Goal: Task Accomplishment & Management: Manage account settings

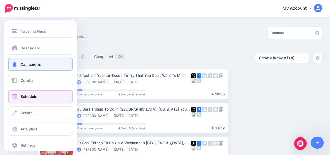
click at [12, 96] on span at bounding box center [14, 96] width 7 height 5
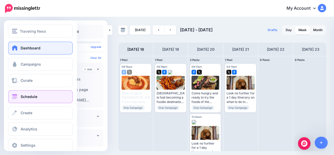
click at [15, 51] on link "Dashboard" at bounding box center [40, 47] width 65 height 13
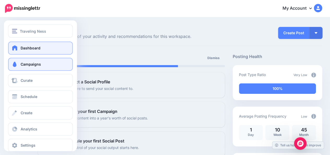
click at [12, 64] on span at bounding box center [14, 64] width 7 height 5
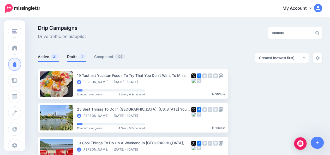
click at [72, 57] on link "Drafts 4" at bounding box center [76, 56] width 19 height 6
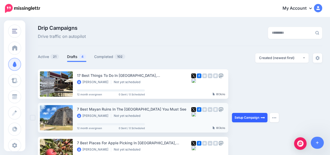
click at [247, 118] on link "Setup Campaign" at bounding box center [249, 117] width 35 height 9
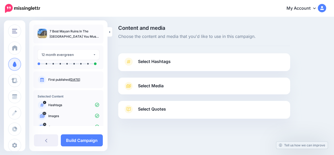
click at [221, 68] on link "Select Hashtags" at bounding box center [203, 64] width 161 height 14
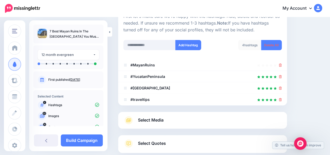
scroll to position [58, 0]
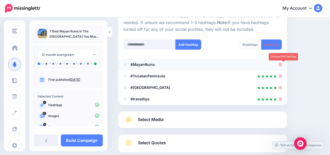
click at [282, 65] on icon at bounding box center [280, 64] width 3 height 3
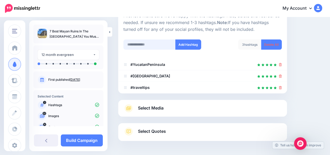
click at [155, 45] on input "text" at bounding box center [149, 44] width 52 height 10
type input "******"
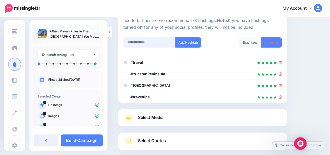
scroll to position [60, 0]
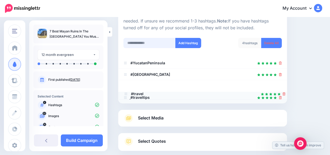
drag, startPoint x: 125, startPoint y: 63, endPoint x: 126, endPoint y: 95, distance: 31.8
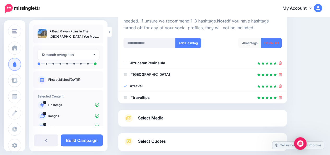
click at [165, 119] on link "Select Media" at bounding box center [202, 118] width 158 height 8
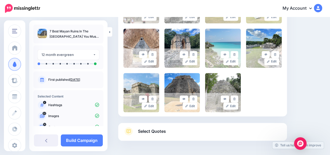
scroll to position [451, 0]
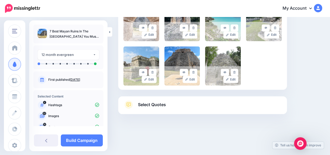
click at [246, 107] on link "Select Quotes" at bounding box center [202, 107] width 158 height 14
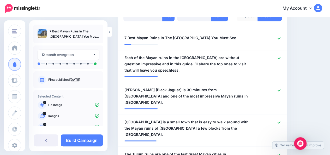
scroll to position [155, 0]
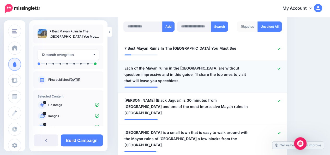
click at [152, 75] on span "Each of the Mayan ruins in the Yucatan Peninsula are without question impressiv…" at bounding box center [188, 74] width 129 height 19
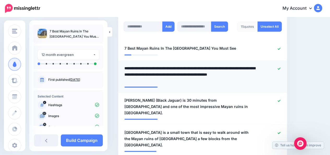
click at [153, 74] on textarea "**********" at bounding box center [189, 74] width 131 height 19
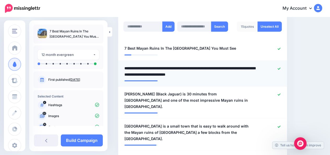
type textarea "**********"
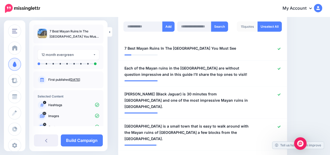
click at [280, 93] on icon at bounding box center [279, 94] width 3 height 3
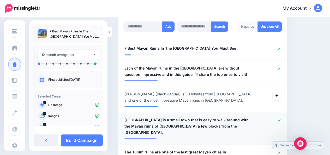
click at [143, 117] on span "Izamal is a small town that is easy to walk around with the Mayan ruins of Kini…" at bounding box center [188, 126] width 129 height 19
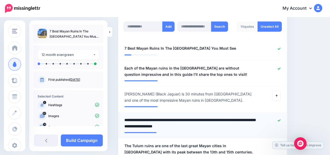
click at [143, 117] on textarea "**********" at bounding box center [189, 123] width 131 height 13
click at [249, 117] on textarea "**********" at bounding box center [189, 123] width 131 height 13
click at [211, 119] on textarea "**********" at bounding box center [189, 123] width 131 height 13
type textarea "**********"
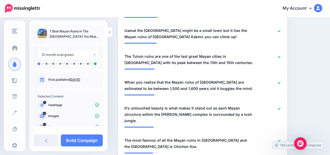
scroll to position [249, 0]
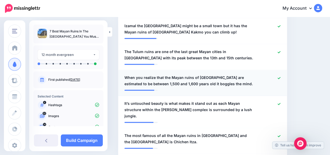
click at [226, 77] on span "When you realize that the Mayan ruins of Chichen Itza are estimated to be betwe…" at bounding box center [188, 80] width 129 height 13
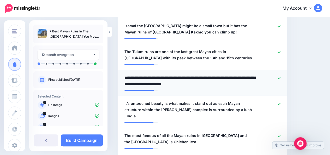
click at [226, 77] on textarea "**********" at bounding box center [189, 80] width 131 height 13
type textarea "**********"
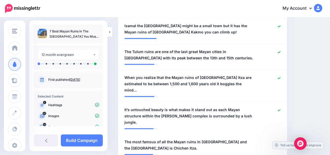
click at [280, 141] on icon at bounding box center [279, 142] width 3 height 2
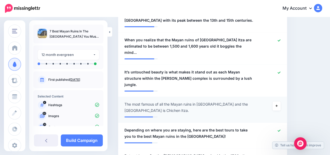
scroll to position [291, 0]
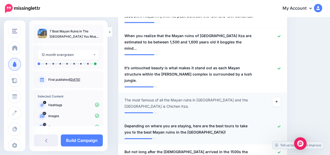
click at [280, 125] on icon at bounding box center [279, 126] width 3 height 2
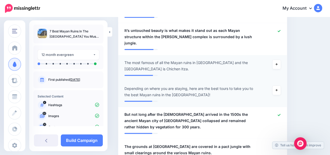
scroll to position [332, 0]
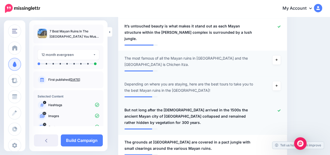
click at [280, 109] on icon at bounding box center [279, 110] width 3 height 2
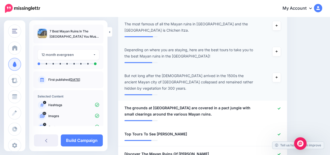
scroll to position [374, 0]
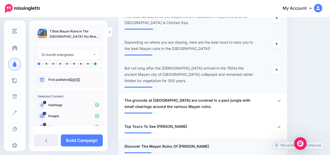
click at [280, 145] on icon at bounding box center [279, 146] width 3 height 3
click at [280, 125] on icon at bounding box center [279, 126] width 3 height 3
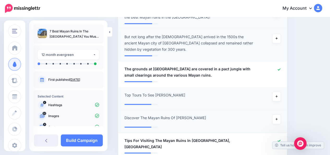
scroll to position [416, 0]
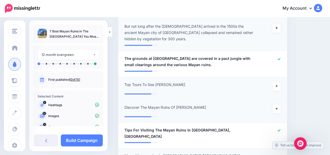
click at [280, 154] on icon at bounding box center [279, 155] width 3 height 3
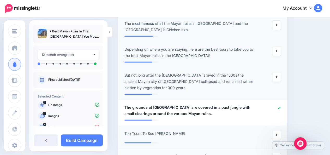
scroll to position [364, 0]
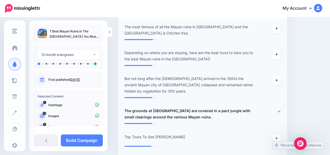
click at [280, 110] on icon at bounding box center [279, 111] width 3 height 3
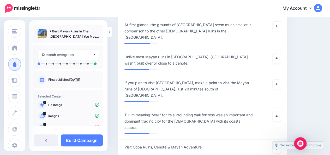
scroll to position [583, 0]
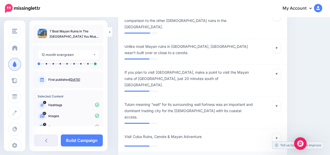
type textarea "**********"
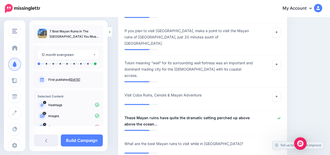
scroll to position [625, 0]
click at [278, 143] on icon at bounding box center [276, 144] width 2 height 2
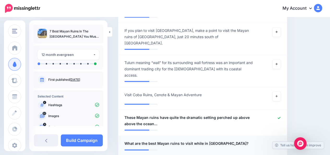
click at [226, 140] on div "**********" at bounding box center [189, 143] width 137 height 7
click at [220, 140] on span "What are the best Mayan ruins to visit while in Mexico?" at bounding box center [186, 143] width 124 height 6
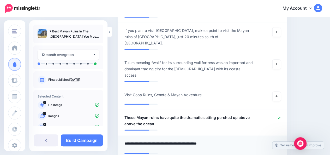
click at [220, 140] on textarea "**********" at bounding box center [189, 145] width 131 height 10
paste textarea "***"
type textarea "**********"
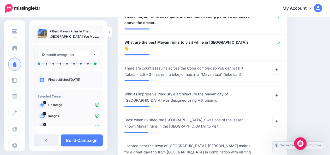
scroll to position [729, 0]
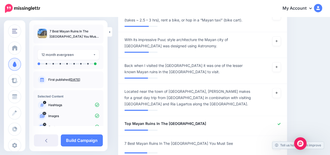
scroll to position [792, 0]
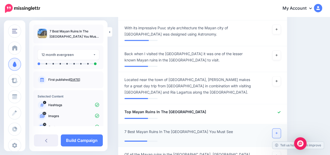
click at [278, 128] on link at bounding box center [276, 132] width 8 height 9
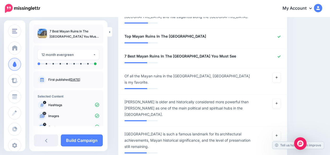
scroll to position [875, 0]
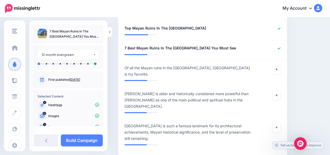
type textarea "**********"
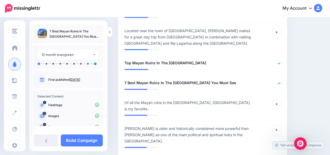
scroll to position [837, 0]
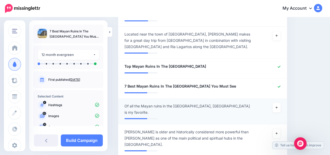
click at [130, 103] on span "Of all the Mayan ruins in the Yucatan, Uxmal is my favorite." at bounding box center [188, 109] width 129 height 13
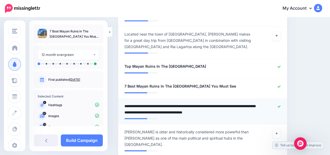
click at [244, 103] on textarea "**********" at bounding box center [189, 109] width 131 height 13
click at [144, 103] on textarea "**********" at bounding box center [189, 109] width 131 height 13
type textarea "**********"
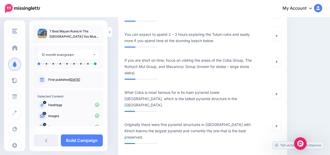
scroll to position [1933, 0]
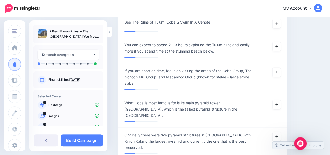
type textarea "**********"
click at [312, 71] on div "Content and media Choose the content and media that you'd like to use in this c…" at bounding box center [220, 103] width 212 height 4021
click at [88, 140] on link "Build Campaign" at bounding box center [82, 140] width 42 height 12
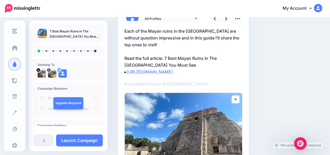
scroll to position [48, 0]
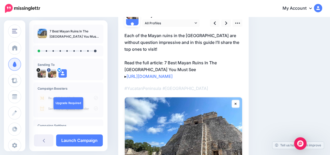
click at [174, 69] on p "Each of the Mayan ruins in the Yucatan Peninsula are without question impressiv…" at bounding box center [183, 55] width 118 height 47
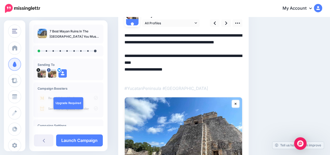
scroll to position [0, 0]
click at [174, 69] on textarea "**********" at bounding box center [183, 55] width 118 height 47
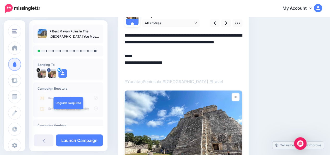
click at [125, 68] on textarea "**********" at bounding box center [183, 52] width 118 height 41
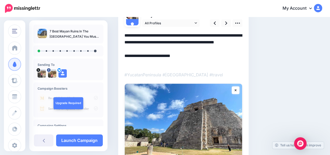
click at [298, 50] on div "Social Posts Review the social posts that will be sent to promote this content.…" at bounding box center [220, 95] width 212 height 236
click at [140, 63] on textarea "**********" at bounding box center [183, 49] width 118 height 34
click at [274, 59] on div "Social Posts Review the social posts that will be sent to promote this content.…" at bounding box center [202, 95] width 177 height 236
click at [225, 24] on icon at bounding box center [226, 22] width 2 height 5
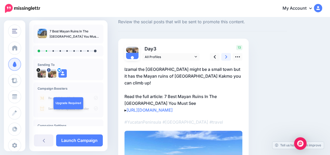
scroll to position [48, 0]
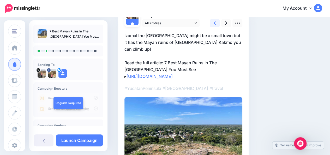
click at [216, 25] on link at bounding box center [215, 23] width 10 height 8
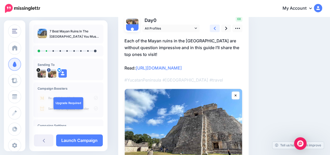
scroll to position [37, 0]
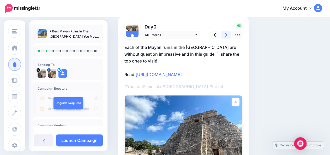
click at [225, 37] on link at bounding box center [226, 35] width 10 height 8
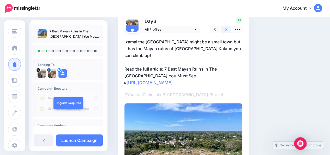
scroll to position [43, 0]
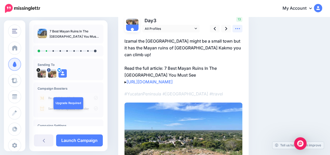
click at [240, 29] on icon at bounding box center [237, 28] width 5 height 5
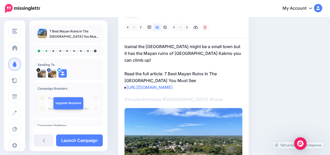
scroll to position [58, 0]
click at [188, 28] on link at bounding box center [187, 27] width 7 height 8
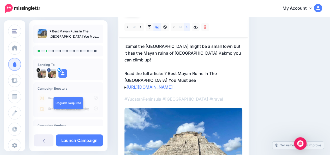
click at [188, 28] on link at bounding box center [187, 27] width 7 height 8
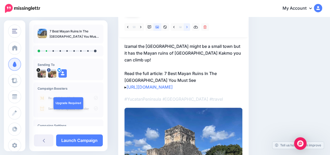
click at [188, 28] on link at bounding box center [187, 27] width 7 height 8
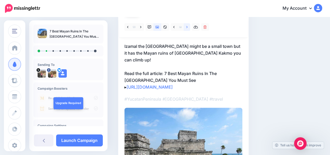
click at [188, 28] on link at bounding box center [187, 27] width 7 height 8
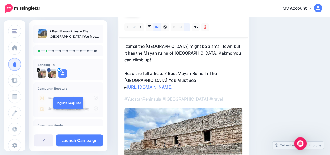
click at [188, 28] on link at bounding box center [187, 27] width 7 height 8
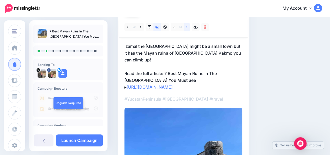
click at [188, 28] on link at bounding box center [187, 27] width 7 height 8
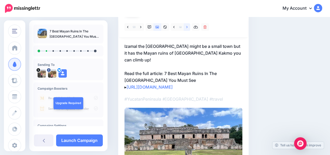
click at [187, 28] on icon at bounding box center [186, 27] width 1 height 4
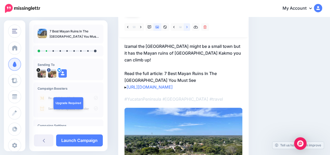
click at [187, 28] on icon at bounding box center [186, 27] width 1 height 4
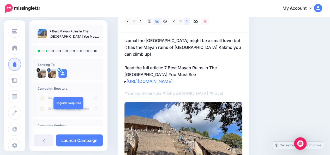
scroll to position [29, 0]
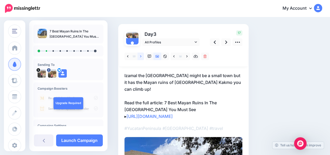
click at [140, 56] on icon at bounding box center [140, 57] width 1 height 4
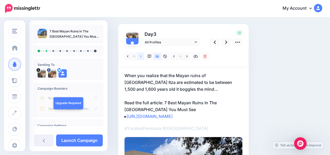
click at [140, 56] on icon at bounding box center [140, 57] width 1 height 4
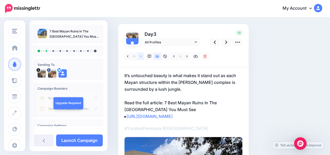
click at [140, 56] on icon at bounding box center [140, 57] width 1 height 4
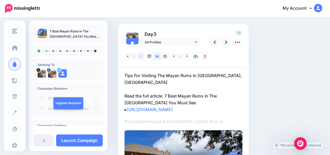
click at [140, 56] on icon at bounding box center [140, 57] width 1 height 4
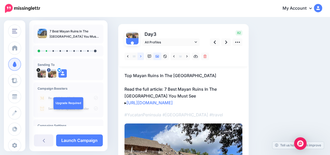
click at [140, 56] on icon at bounding box center [140, 57] width 1 height 4
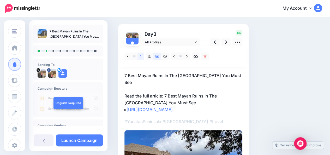
click at [140, 56] on icon at bounding box center [140, 57] width 1 height 4
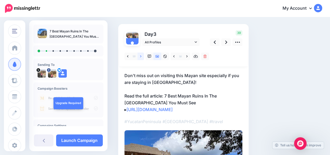
click at [140, 56] on icon at bounding box center [140, 57] width 1 height 4
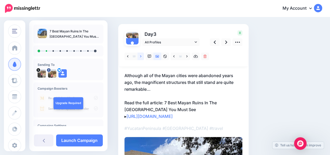
click at [140, 56] on icon at bounding box center [140, 57] width 1 height 4
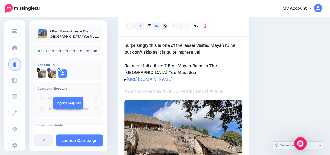
scroll to position [59, 0]
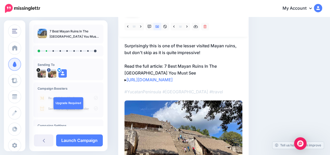
click at [163, 65] on p "Surprisingly this is one of the lesser visited Mayan ruins, but don't skip as i…" at bounding box center [183, 62] width 118 height 41
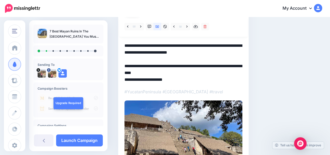
click at [163, 65] on textarea "**********" at bounding box center [183, 62] width 118 height 41
click at [147, 72] on textarea "**********" at bounding box center [183, 62] width 118 height 41
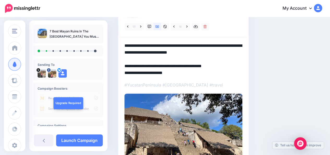
click at [275, 68] on div "Social Posts Review the social posts that will be sent to promote this content.…" at bounding box center [202, 84] width 177 height 237
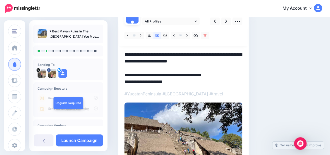
scroll to position [39, 0]
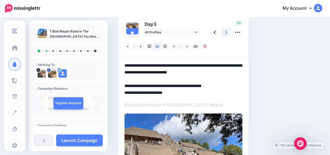
click at [225, 34] on icon at bounding box center [226, 31] width 2 height 5
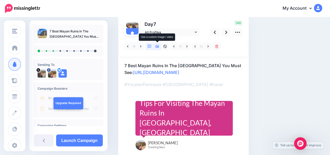
click at [158, 46] on icon at bounding box center [157, 47] width 4 height 4
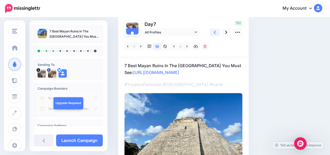
click at [216, 32] on link at bounding box center [215, 32] width 10 height 8
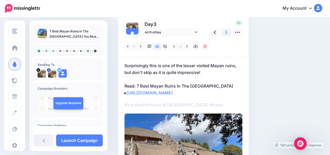
click at [226, 33] on icon at bounding box center [226, 31] width 2 height 5
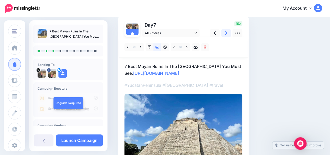
scroll to position [38, 0]
click at [143, 49] on link at bounding box center [140, 48] width 7 height 8
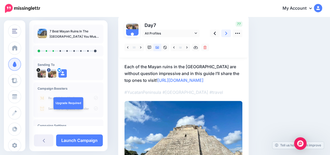
click at [227, 35] on icon at bounding box center [226, 33] width 2 height 5
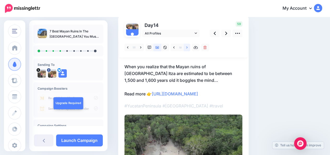
click at [188, 48] on link at bounding box center [187, 48] width 7 height 8
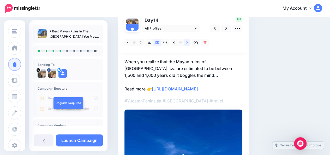
scroll to position [39, 0]
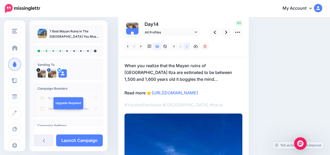
click at [188, 48] on link at bounding box center [187, 47] width 7 height 8
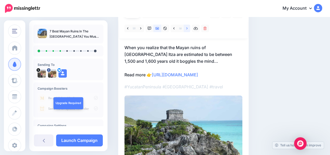
scroll to position [56, 0]
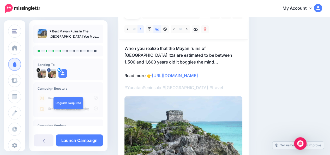
click at [141, 31] on icon at bounding box center [140, 29] width 1 height 4
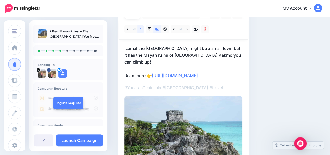
click at [141, 31] on icon at bounding box center [140, 29] width 1 height 4
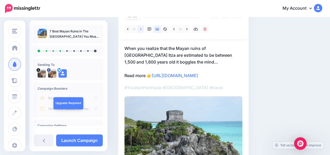
click at [141, 31] on icon at bounding box center [140, 29] width 1 height 4
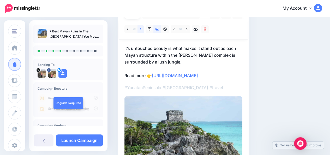
click at [141, 31] on icon at bounding box center [140, 29] width 1 height 4
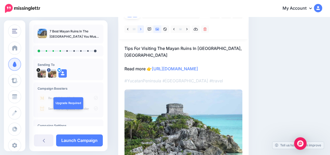
click at [141, 31] on icon at bounding box center [140, 29] width 1 height 4
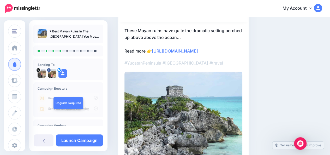
scroll to position [29, 0]
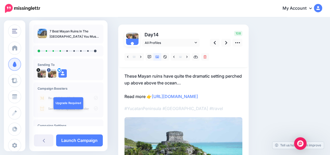
click at [143, 96] on p "These Mayan ruins have quite the dramatic setting perched up above above the oc…" at bounding box center [183, 86] width 118 height 27
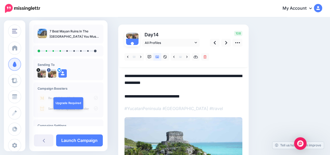
click at [143, 96] on textarea "**********" at bounding box center [183, 86] width 118 height 27
click at [321, 75] on div "Social Posts Review the social posts that will be sent to promote this content.…" at bounding box center [220, 112] width 212 height 231
click at [227, 43] on link at bounding box center [226, 43] width 10 height 8
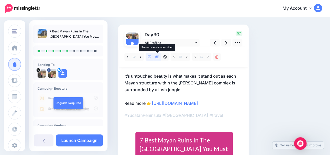
click at [160, 57] on link at bounding box center [157, 57] width 8 height 8
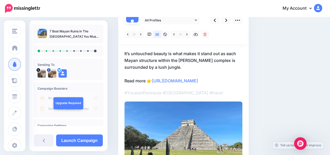
scroll to position [50, 0]
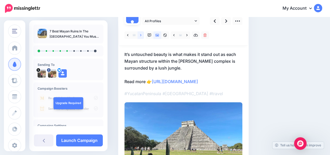
click at [141, 34] on icon at bounding box center [140, 35] width 1 height 4
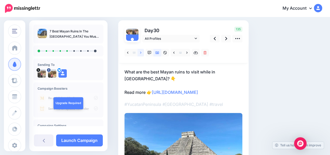
scroll to position [29, 0]
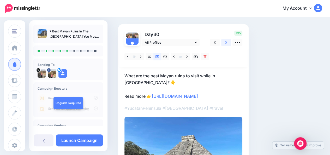
click at [226, 43] on icon at bounding box center [226, 42] width 2 height 3
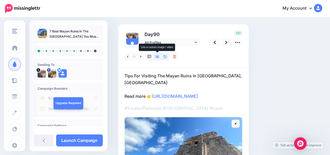
click at [158, 56] on icon at bounding box center [157, 56] width 4 height 3
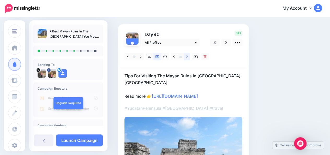
click at [187, 57] on icon at bounding box center [186, 56] width 1 height 2
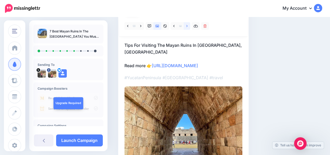
scroll to position [59, 0]
click at [187, 25] on icon at bounding box center [186, 26] width 1 height 2
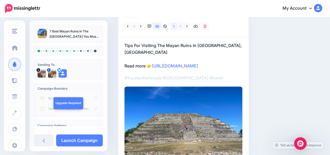
click at [174, 28] on icon at bounding box center [173, 27] width 1 height 4
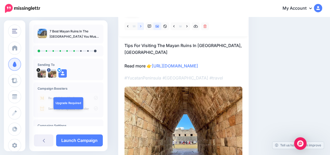
click at [141, 28] on icon at bounding box center [140, 27] width 1 height 4
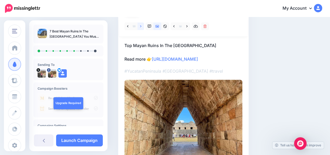
click at [141, 28] on icon at bounding box center [140, 27] width 1 height 4
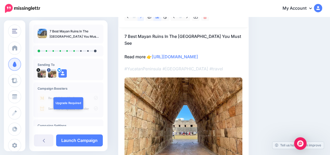
scroll to position [49, 0]
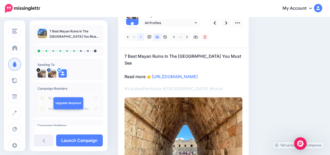
click at [141, 38] on icon at bounding box center [140, 37] width 1 height 4
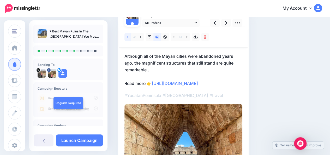
click at [128, 36] on icon at bounding box center [127, 37] width 1 height 2
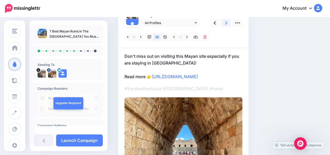
click at [227, 23] on link at bounding box center [226, 23] width 10 height 8
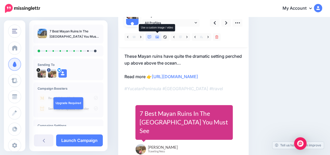
click at [157, 38] on icon at bounding box center [157, 37] width 4 height 4
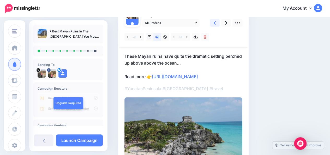
click at [215, 24] on icon at bounding box center [215, 22] width 2 height 5
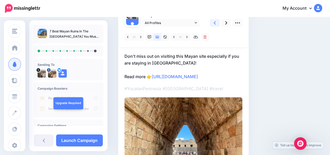
click at [215, 24] on icon at bounding box center [215, 22] width 2 height 5
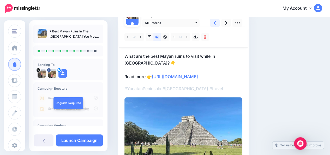
click at [215, 24] on icon at bounding box center [215, 22] width 2 height 5
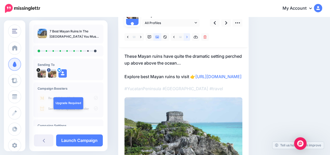
click at [187, 37] on icon at bounding box center [186, 37] width 1 height 2
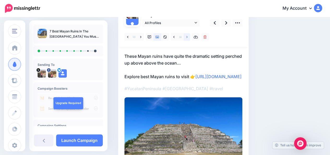
click at [187, 37] on icon at bounding box center [186, 37] width 1 height 2
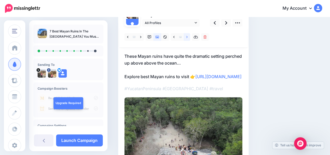
click at [187, 37] on icon at bounding box center [186, 37] width 1 height 2
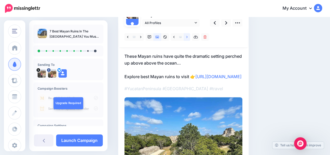
click at [187, 37] on icon at bounding box center [186, 37] width 1 height 2
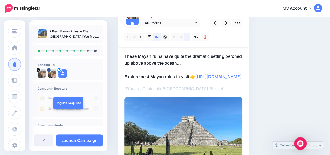
click at [187, 37] on icon at bounding box center [186, 37] width 1 height 2
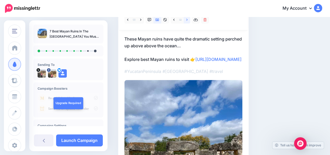
scroll to position [64, 0]
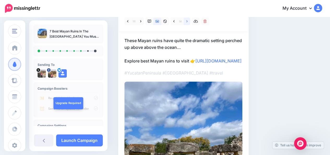
click at [188, 23] on link at bounding box center [187, 21] width 7 height 8
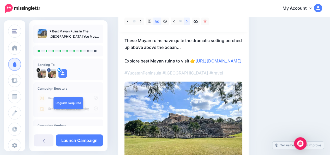
click at [188, 23] on link at bounding box center [187, 21] width 7 height 8
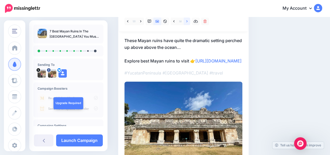
click at [188, 23] on link at bounding box center [187, 21] width 7 height 8
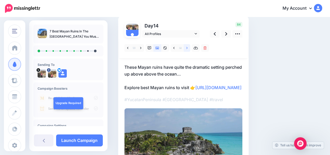
scroll to position [34, 0]
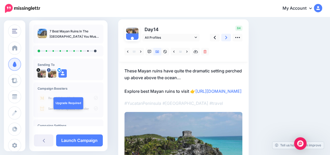
click at [227, 38] on icon at bounding box center [226, 37] width 2 height 3
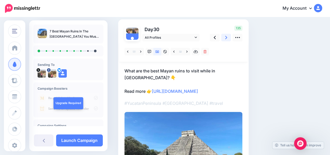
click at [227, 38] on icon at bounding box center [226, 37] width 2 height 3
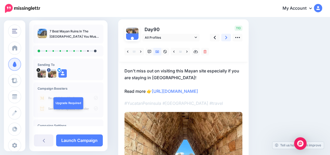
click at [227, 38] on icon at bounding box center [226, 37] width 2 height 3
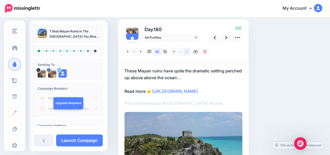
click at [187, 52] on icon at bounding box center [186, 52] width 1 height 4
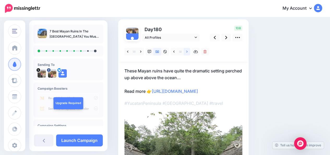
click at [187, 52] on icon at bounding box center [186, 52] width 1 height 4
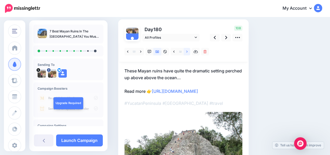
click at [187, 52] on icon at bounding box center [186, 52] width 1 height 4
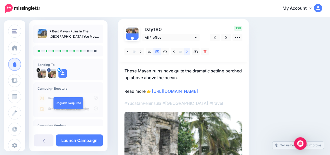
click at [187, 52] on icon at bounding box center [186, 52] width 1 height 4
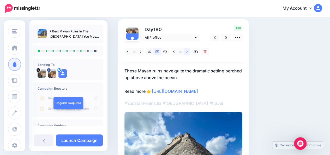
click at [187, 52] on icon at bounding box center [186, 52] width 1 height 4
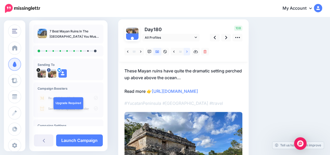
click at [187, 52] on icon at bounding box center [186, 52] width 1 height 4
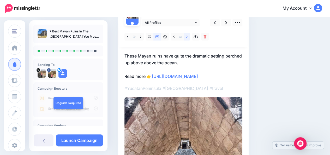
scroll to position [47, 0]
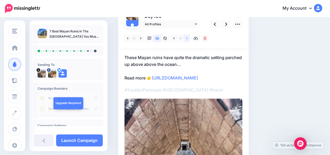
click at [188, 38] on link at bounding box center [187, 38] width 7 height 8
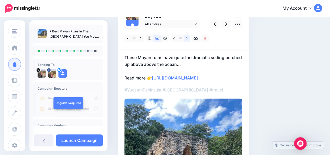
click at [188, 38] on link at bounding box center [187, 38] width 7 height 8
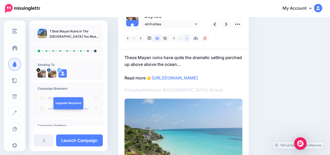
click at [188, 38] on link at bounding box center [187, 38] width 7 height 8
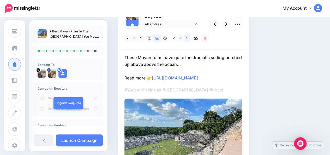
click at [188, 38] on link at bounding box center [187, 38] width 7 height 8
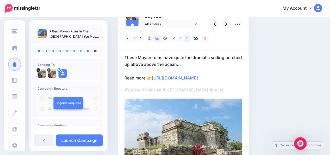
click at [188, 38] on link at bounding box center [187, 38] width 7 height 8
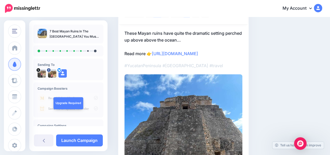
scroll to position [33, 0]
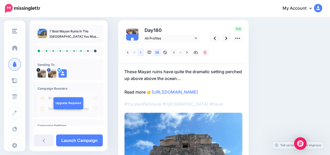
click at [141, 54] on link at bounding box center [140, 53] width 7 height 8
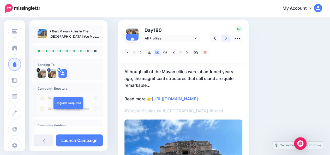
click at [226, 40] on icon at bounding box center [226, 37] width 2 height 5
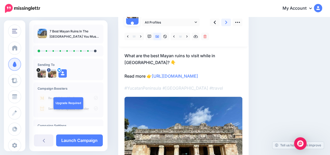
scroll to position [48, 0]
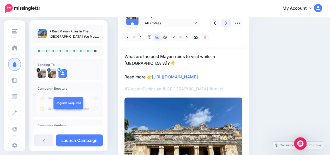
click at [227, 24] on icon at bounding box center [226, 22] width 2 height 5
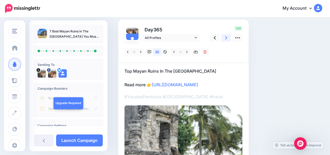
scroll to position [35, 0]
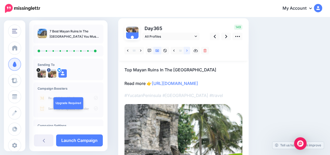
click at [188, 52] on link at bounding box center [187, 51] width 7 height 8
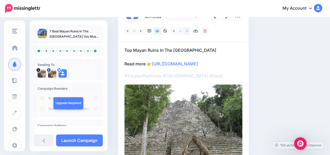
scroll to position [56, 0]
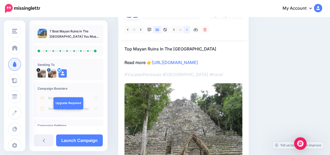
click at [188, 31] on link at bounding box center [187, 30] width 7 height 8
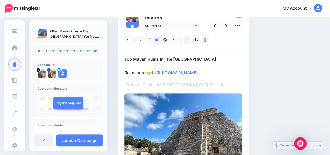
scroll to position [43, 0]
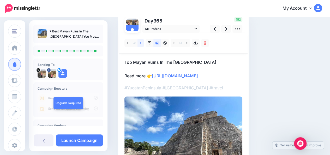
click at [140, 43] on icon at bounding box center [140, 43] width 1 height 4
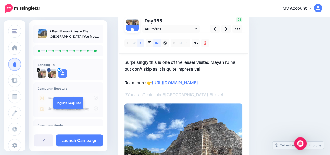
click at [140, 43] on icon at bounding box center [140, 43] width 1 height 4
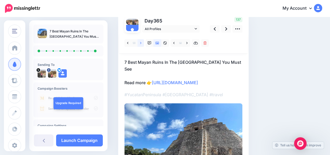
click at [140, 43] on icon at bounding box center [140, 43] width 1 height 4
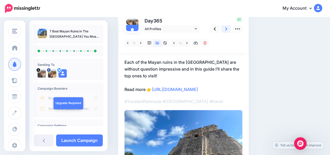
click at [227, 29] on link at bounding box center [226, 29] width 10 height 8
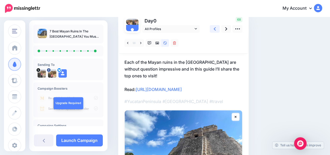
click at [215, 31] on icon at bounding box center [215, 28] width 2 height 5
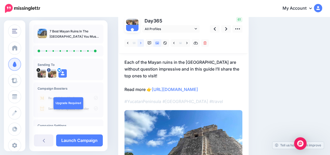
click at [141, 44] on link at bounding box center [140, 43] width 7 height 8
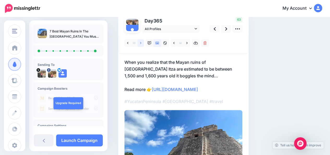
click at [141, 44] on link at bounding box center [140, 43] width 7 height 8
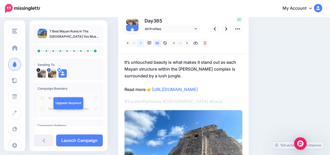
click at [141, 44] on link at bounding box center [140, 43] width 7 height 8
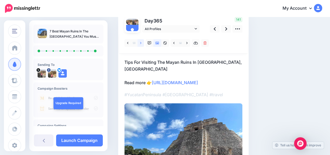
click at [141, 44] on link at bounding box center [140, 43] width 7 height 8
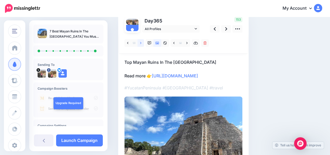
click at [141, 44] on link at bounding box center [140, 43] width 7 height 8
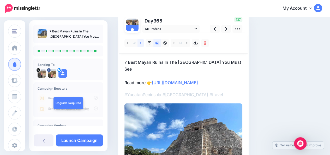
click at [141, 44] on link at bounding box center [140, 43] width 7 height 8
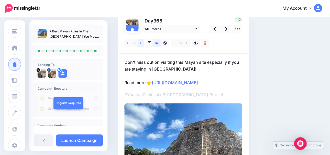
click at [141, 44] on link at bounding box center [140, 43] width 7 height 8
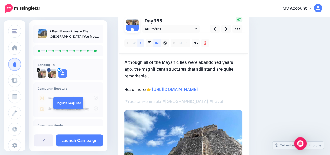
click at [141, 44] on link at bounding box center [140, 43] width 7 height 8
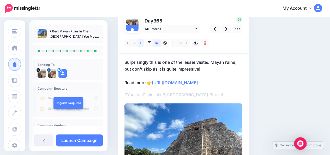
click at [141, 44] on link at bounding box center [140, 43] width 7 height 8
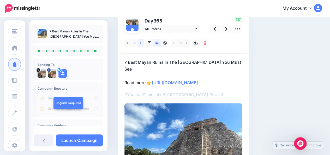
click at [141, 44] on link at bounding box center [140, 43] width 7 height 8
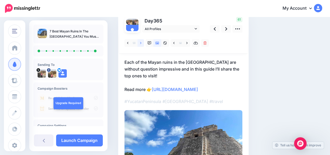
click at [141, 44] on link at bounding box center [140, 43] width 7 height 8
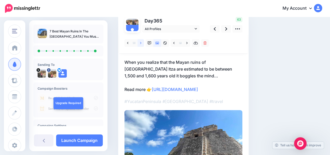
click at [141, 44] on link at bounding box center [140, 43] width 7 height 8
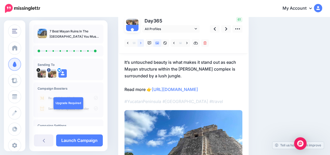
click at [141, 44] on link at bounding box center [140, 43] width 7 height 8
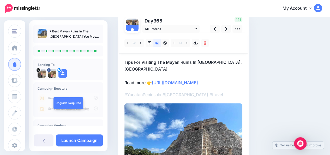
click at [167, 63] on p "Tips For Visiting The Mayan Ruins In Yucatan, Mexico Read more 👉 https://bit.ly…" at bounding box center [183, 72] width 118 height 27
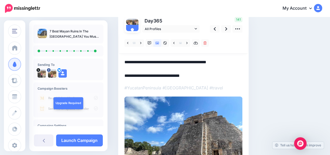
click at [167, 63] on textarea "**********" at bounding box center [183, 69] width 118 height 20
click at [310, 53] on div "Social Posts Review the social posts that will be sent to promote this content.…" at bounding box center [220, 95] width 212 height 224
click at [140, 61] on textarea "**********" at bounding box center [183, 69] width 118 height 20
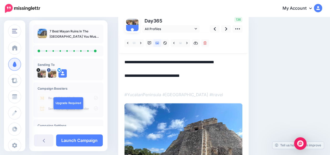
click at [286, 61] on div "Social Posts Review the social posts that will be sent to promote this content.…" at bounding box center [202, 98] width 177 height 231
click at [179, 67] on textarea "**********" at bounding box center [183, 72] width 118 height 27
click at [296, 59] on div "Social Posts Review the social posts that will be sent to promote this content.…" at bounding box center [220, 98] width 212 height 231
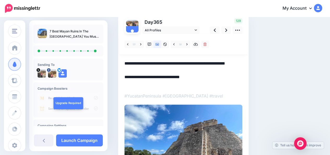
scroll to position [41, 0]
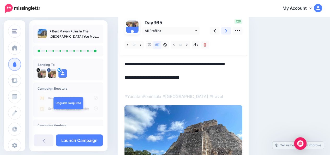
click at [227, 32] on icon at bounding box center [226, 30] width 2 height 5
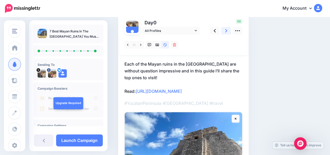
click at [227, 32] on icon at bounding box center [226, 30] width 2 height 5
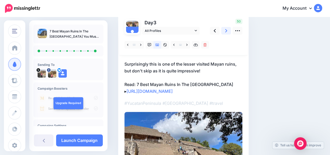
click at [227, 32] on icon at bounding box center [226, 30] width 2 height 5
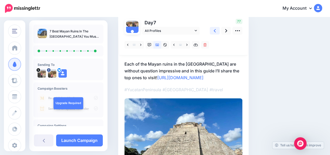
click at [215, 31] on icon at bounding box center [215, 30] width 2 height 5
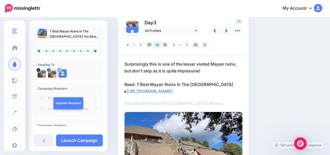
click at [199, 71] on p "Surprisingly this is one of the lesser visited Mayan ruins, but don't skip as i…" at bounding box center [183, 78] width 118 height 34
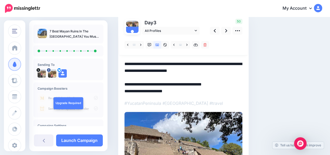
click at [199, 71] on textarea "**********" at bounding box center [183, 78] width 118 height 34
click at [280, 68] on div "Social Posts Review the social posts that will be sent to promote this content.…" at bounding box center [202, 103] width 177 height 237
click at [153, 70] on textarea "**********" at bounding box center [183, 78] width 118 height 34
type textarea "**********"
click at [310, 63] on div "Social Posts Review the social posts that will be sent to promote this content.…" at bounding box center [220, 103] width 212 height 237
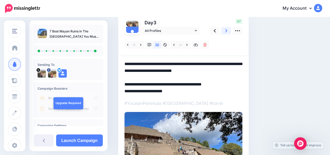
click at [227, 32] on link at bounding box center [226, 31] width 10 height 8
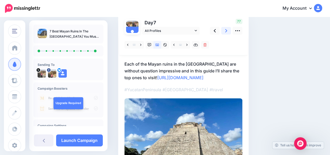
click at [227, 32] on link at bounding box center [226, 31] width 10 height 8
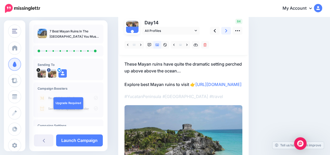
click at [227, 32] on link at bounding box center [226, 31] width 10 height 8
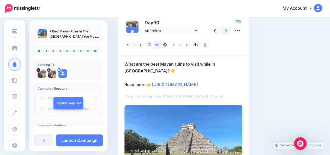
click at [227, 32] on link at bounding box center [226, 31] width 10 height 8
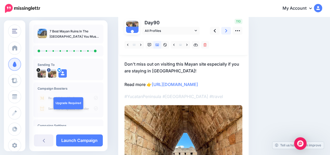
click at [227, 32] on link at bounding box center [226, 31] width 10 height 8
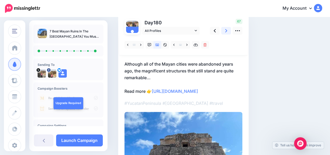
click at [227, 32] on link at bounding box center [226, 31] width 10 height 8
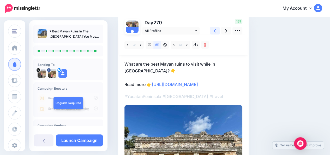
click at [217, 30] on link at bounding box center [215, 31] width 10 height 8
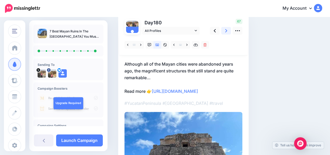
click at [227, 32] on link at bounding box center [226, 31] width 10 height 8
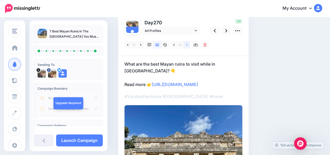
click at [187, 46] on icon at bounding box center [186, 45] width 1 height 4
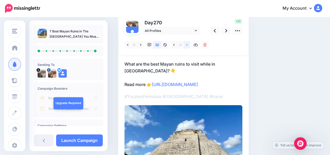
click at [187, 46] on icon at bounding box center [186, 45] width 1 height 4
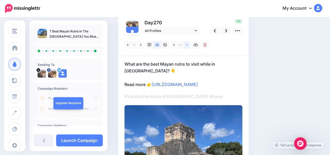
click at [187, 46] on icon at bounding box center [186, 45] width 1 height 4
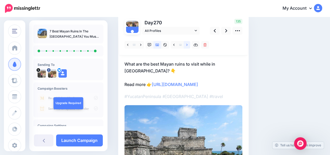
click at [187, 46] on icon at bounding box center [186, 45] width 1 height 4
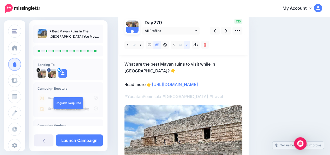
click at [187, 46] on icon at bounding box center [186, 45] width 1 height 4
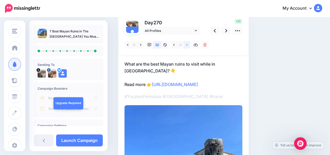
click at [187, 46] on icon at bounding box center [186, 45] width 1 height 4
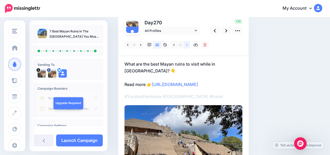
click at [187, 46] on icon at bounding box center [186, 45] width 1 height 4
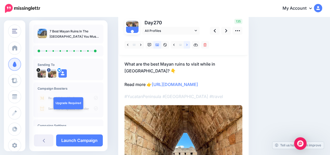
click at [187, 46] on icon at bounding box center [186, 45] width 1 height 4
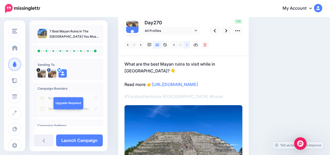
click at [187, 46] on icon at bounding box center [186, 45] width 1 height 4
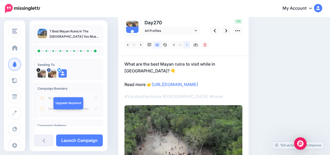
click at [187, 46] on icon at bounding box center [186, 45] width 1 height 4
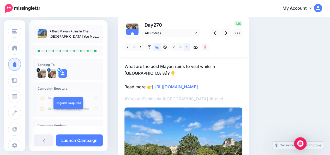
scroll to position [18, 0]
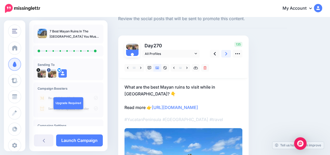
click at [227, 54] on icon at bounding box center [226, 53] width 2 height 3
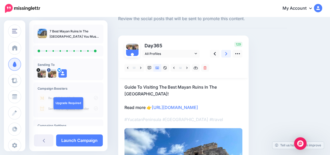
click at [227, 54] on icon at bounding box center [226, 53] width 2 height 3
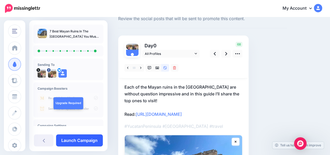
click at [90, 142] on link "Launch Campaign" at bounding box center [79, 140] width 47 height 12
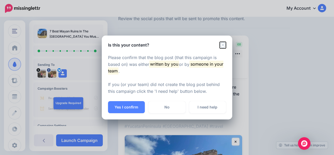
click at [223, 46] on icon "Close" at bounding box center [223, 45] width 6 height 6
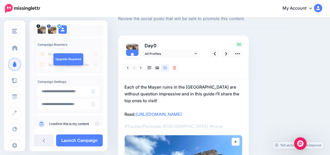
scroll to position [44, 0]
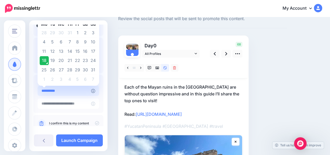
click at [86, 91] on input "**********" at bounding box center [64, 91] width 53 height 10
click at [69, 59] on td "21" at bounding box center [70, 60] width 8 height 9
type input "**********"
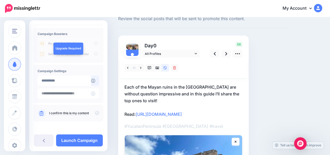
scroll to position [55, 0]
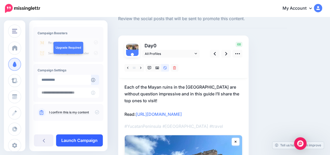
click at [92, 140] on link "Launch Campaign" at bounding box center [79, 140] width 47 height 12
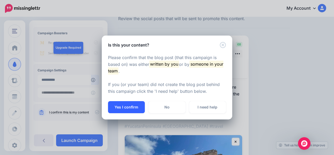
click at [125, 106] on button "Yes I confirm" at bounding box center [126, 107] width 37 height 12
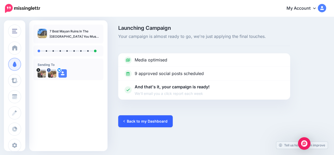
click at [128, 121] on link "Back to my Dashboard" at bounding box center [145, 121] width 55 height 12
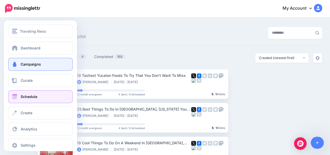
click at [17, 98] on span at bounding box center [14, 96] width 7 height 5
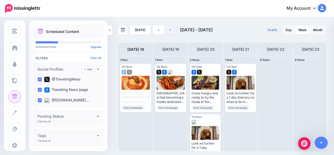
click at [170, 31] on link at bounding box center [171, 29] width 12 height 9
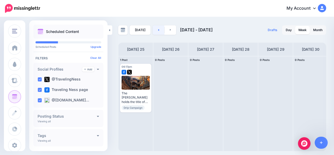
click at [159, 31] on link at bounding box center [159, 29] width 12 height 9
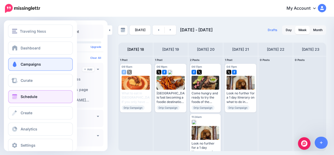
click at [16, 64] on span at bounding box center [14, 64] width 7 height 5
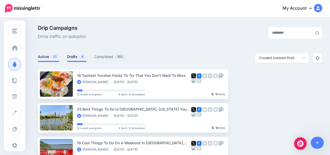
click at [71, 60] on li "Drafts 4" at bounding box center [76, 57] width 19 height 9
click at [71, 57] on link "Drafts 4" at bounding box center [76, 56] width 19 height 6
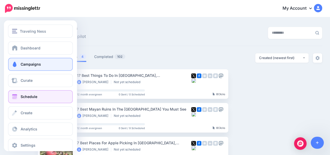
click at [18, 99] on link "Schedule" at bounding box center [40, 96] width 65 height 13
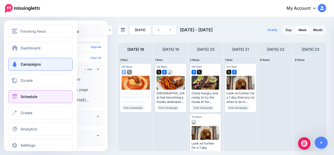
click at [20, 65] on link "Campaigns" at bounding box center [40, 64] width 65 height 13
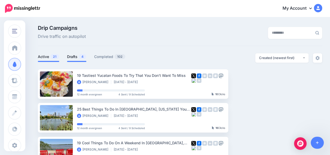
click at [67, 57] on link "Drafts 4" at bounding box center [76, 56] width 19 height 6
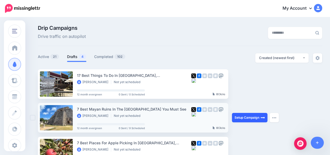
click at [241, 117] on link "Setup Campaign" at bounding box center [249, 117] width 35 height 9
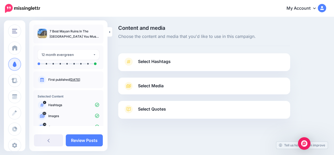
scroll to position [39, 0]
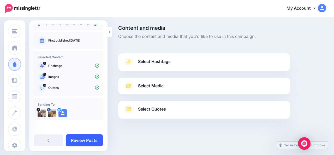
click at [90, 140] on link "Review Posts" at bounding box center [84, 140] width 37 height 12
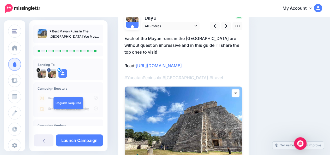
scroll to position [47, 0]
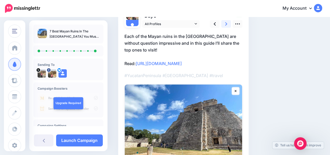
click at [225, 24] on icon at bounding box center [226, 23] width 2 height 5
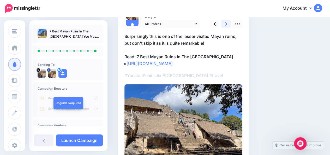
click at [225, 24] on icon at bounding box center [226, 23] width 2 height 5
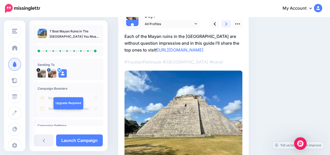
click at [225, 24] on icon at bounding box center [226, 23] width 2 height 5
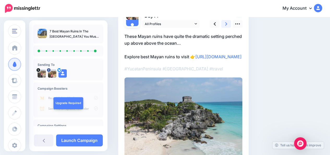
click at [225, 24] on icon at bounding box center [226, 23] width 2 height 5
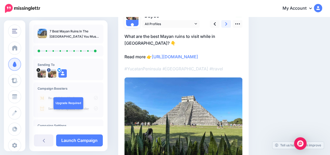
click at [225, 24] on icon at bounding box center [226, 23] width 2 height 5
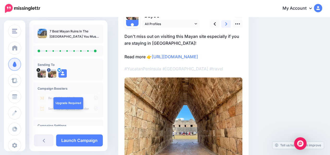
click at [225, 24] on icon at bounding box center [226, 23] width 2 height 5
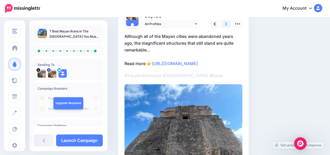
click at [225, 24] on icon at bounding box center [226, 23] width 2 height 5
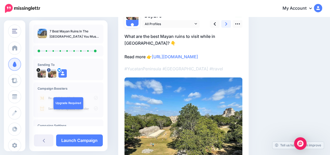
click at [225, 24] on icon at bounding box center [226, 23] width 2 height 5
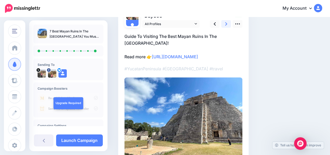
click at [225, 24] on icon at bounding box center [226, 23] width 2 height 5
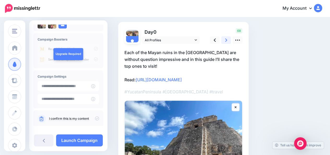
scroll to position [55, 0]
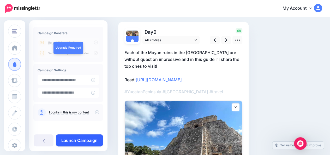
click at [86, 142] on link "Launch Campaign" at bounding box center [79, 140] width 47 height 12
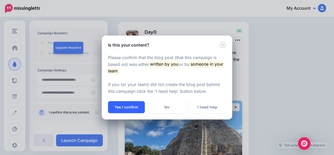
click at [123, 110] on button "Yes I confirm" at bounding box center [126, 107] width 37 height 12
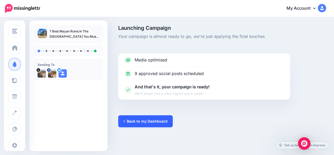
click at [129, 121] on link "Back to my Dashboard" at bounding box center [145, 121] width 55 height 12
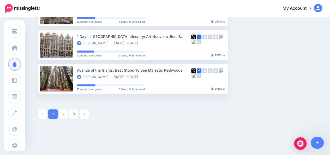
scroll to position [309, 0]
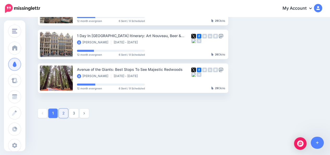
click at [65, 115] on link "2" at bounding box center [63, 112] width 9 height 9
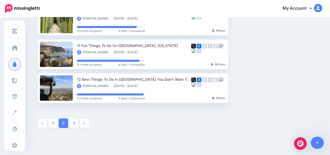
scroll to position [300, 0]
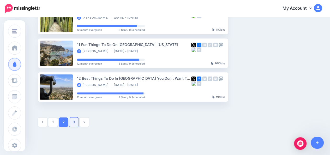
click at [76, 123] on link "3" at bounding box center [73, 121] width 9 height 9
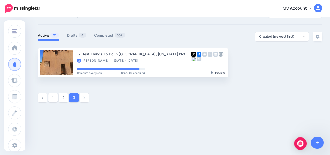
scroll to position [21, 0]
click at [42, 100] on link at bounding box center [42, 97] width 9 height 9
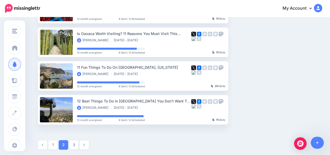
scroll to position [279, 0]
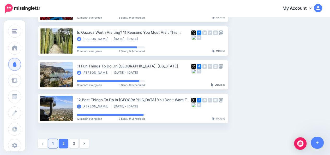
click at [53, 144] on link "1" at bounding box center [52, 143] width 9 height 9
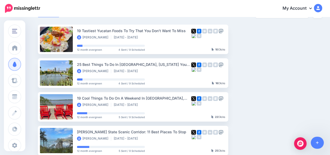
scroll to position [0, 0]
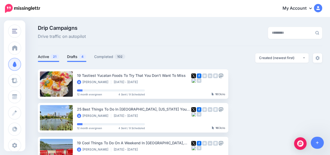
click at [72, 56] on link "Drafts 4" at bounding box center [76, 56] width 19 height 6
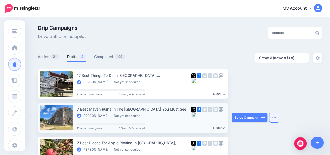
click at [274, 117] on img "button" at bounding box center [274, 118] width 4 height 2
click at [306, 87] on ul "17 Best Things To Do In [GEOGRAPHIC_DATA], [GEOGRAPHIC_DATA] Beyond Apple Picki…" at bounding box center [180, 146] width 284 height 154
click at [242, 117] on link "Setup Campaign" at bounding box center [249, 117] width 35 height 9
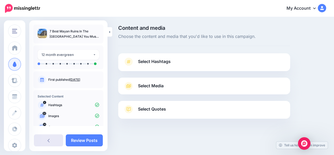
click at [53, 145] on link at bounding box center [48, 140] width 29 height 12
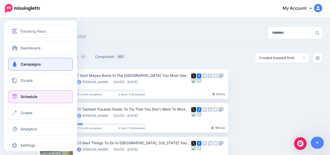
click at [14, 100] on link "Schedule" at bounding box center [40, 96] width 65 height 13
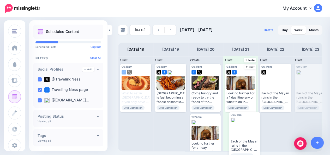
drag, startPoint x: 309, startPoint y: 78, endPoint x: 242, endPoint y: 127, distance: 82.4
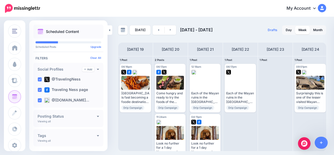
scroll to position [0, 37]
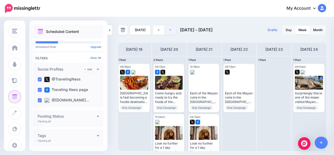
click at [171, 33] on link at bounding box center [171, 29] width 12 height 9
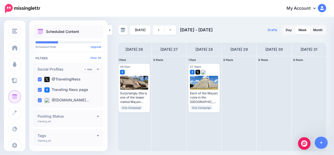
scroll to position [0, 0]
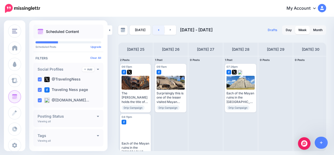
click at [158, 32] on link at bounding box center [159, 29] width 12 height 9
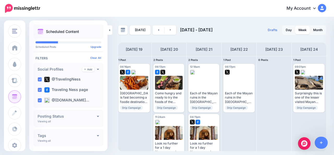
scroll to position [0, 37]
click at [170, 29] on link at bounding box center [171, 29] width 12 height 9
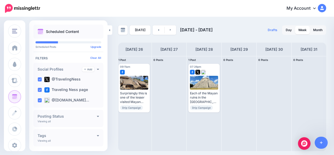
scroll to position [0, 15]
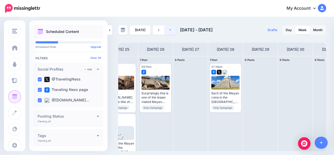
click at [169, 28] on link at bounding box center [171, 29] width 12 height 9
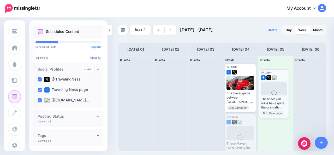
drag, startPoint x: 234, startPoint y: 130, endPoint x: 268, endPoint y: 86, distance: 56.2
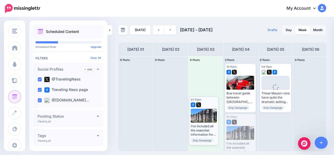
drag, startPoint x: 244, startPoint y: 130, endPoint x: 208, endPoint y: 112, distance: 40.0
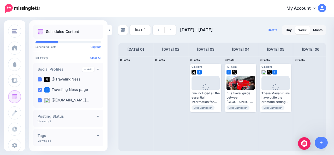
scroll to position [0, 37]
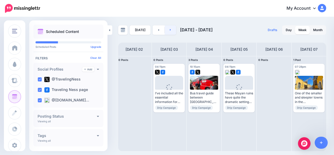
click at [172, 31] on link at bounding box center [171, 29] width 12 height 9
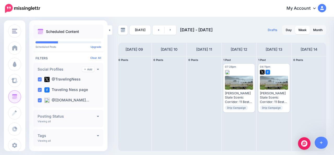
scroll to position [0, 10]
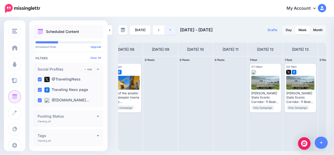
click at [172, 29] on link at bounding box center [171, 29] width 12 height 9
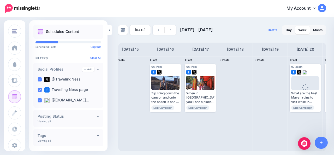
scroll to position [0, 0]
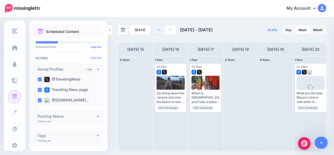
click at [158, 30] on icon at bounding box center [158, 30] width 1 height 2
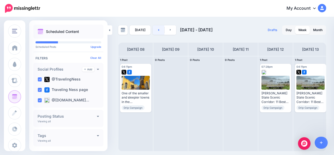
click at [158, 30] on icon at bounding box center [158, 30] width 1 height 2
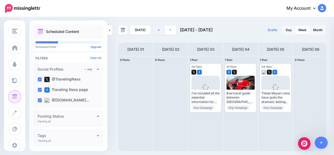
click at [158, 30] on icon at bounding box center [158, 30] width 1 height 2
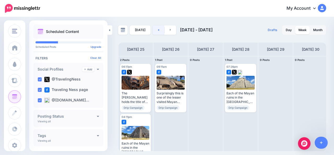
click at [158, 30] on icon at bounding box center [158, 30] width 1 height 2
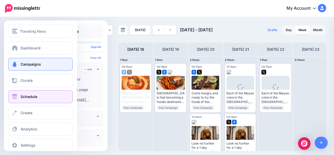
click at [20, 64] on link "Campaigns" at bounding box center [40, 64] width 65 height 13
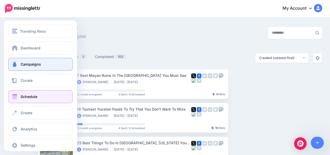
click at [15, 97] on span at bounding box center [14, 96] width 7 height 5
